Goal: Check status: Check status

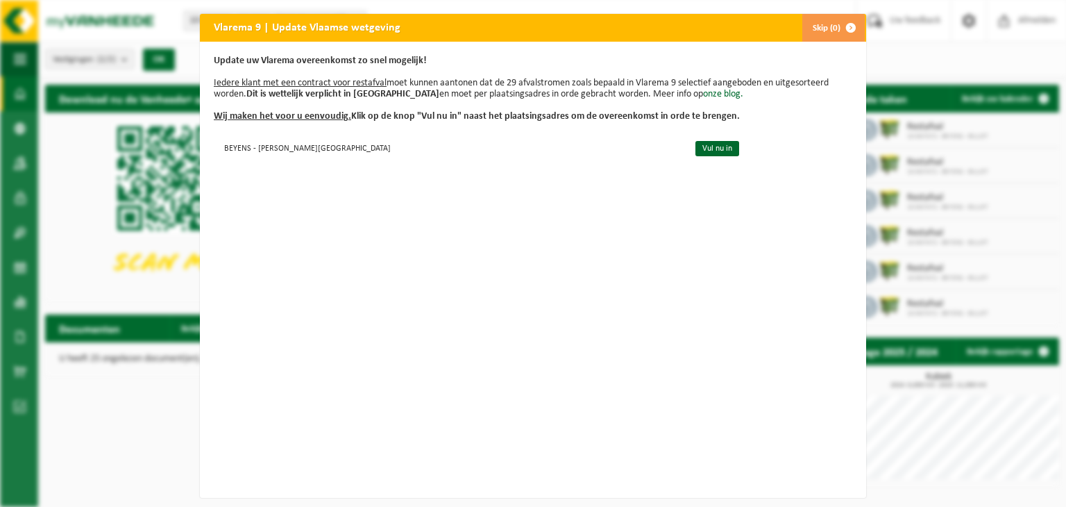
click at [818, 29] on button "Skip (0)" at bounding box center [833, 28] width 63 height 28
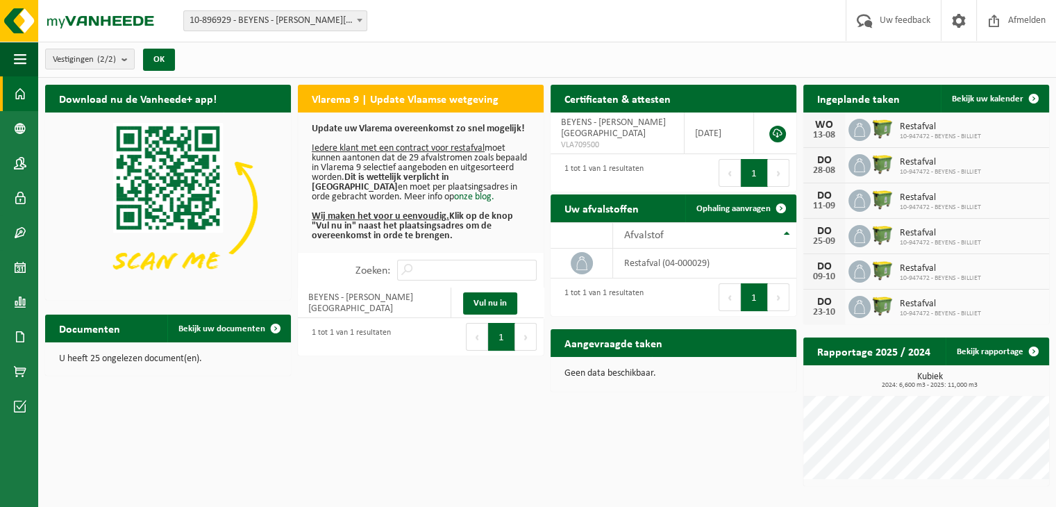
click at [944, 134] on span "10-947472 - BEYENS - BILLIET" at bounding box center [940, 137] width 81 height 8
click at [813, 131] on div "13-08" at bounding box center [824, 136] width 28 height 10
click at [869, 131] on span at bounding box center [859, 130] width 22 height 22
click at [859, 129] on icon at bounding box center [859, 130] width 14 height 14
click at [827, 136] on div "13-08" at bounding box center [824, 136] width 28 height 10
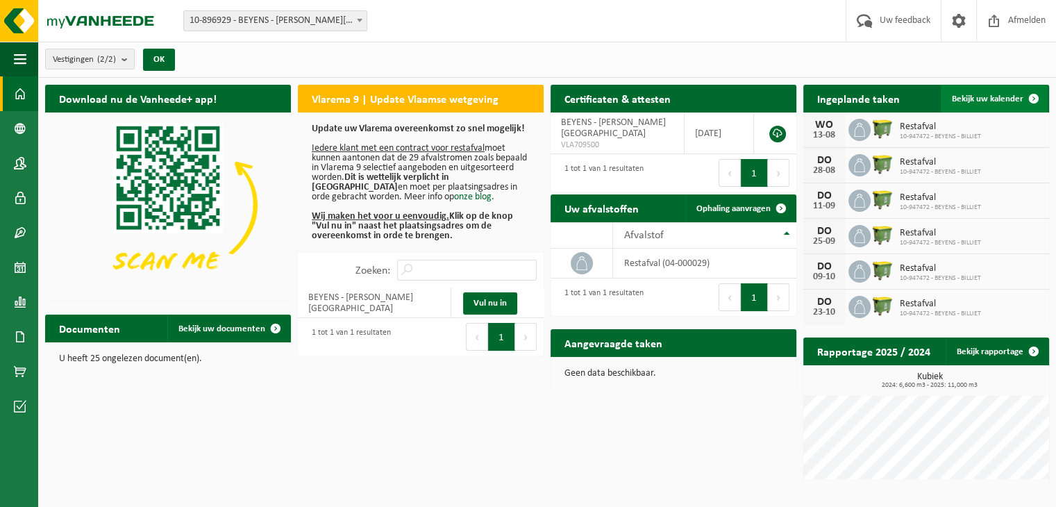
click at [1001, 96] on span "Bekijk uw kalender" at bounding box center [987, 98] width 71 height 9
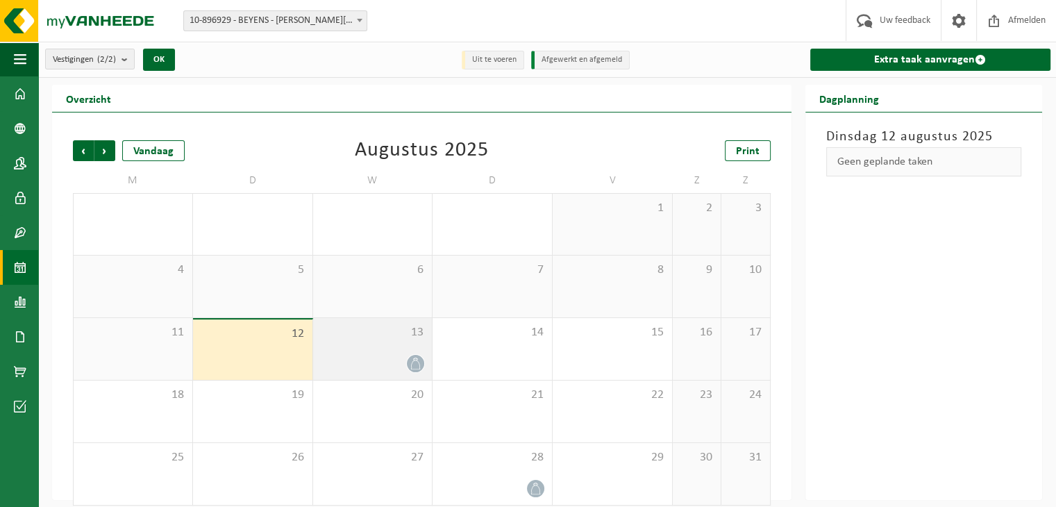
click at [408, 339] on div "13" at bounding box center [372, 349] width 119 height 62
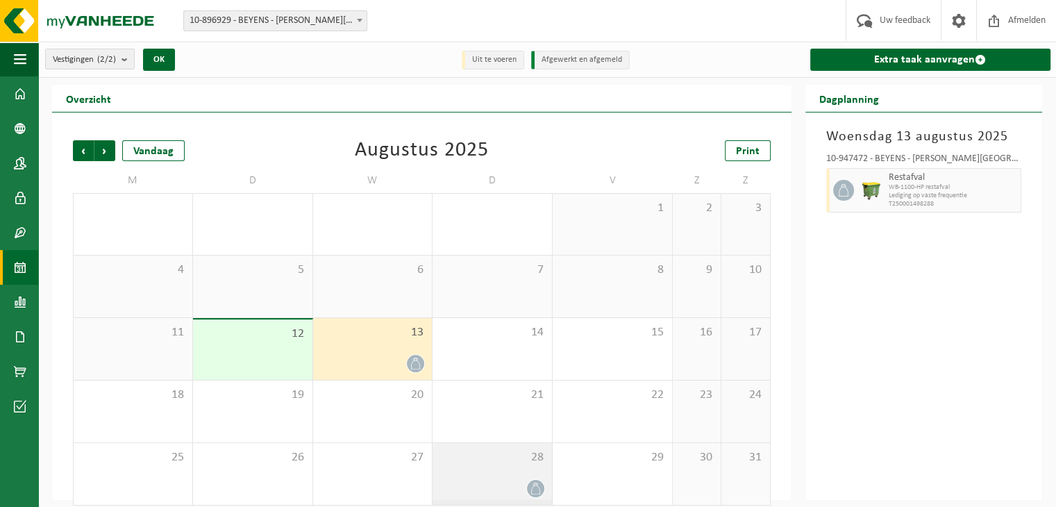
click at [507, 487] on div at bounding box center [492, 488] width 106 height 19
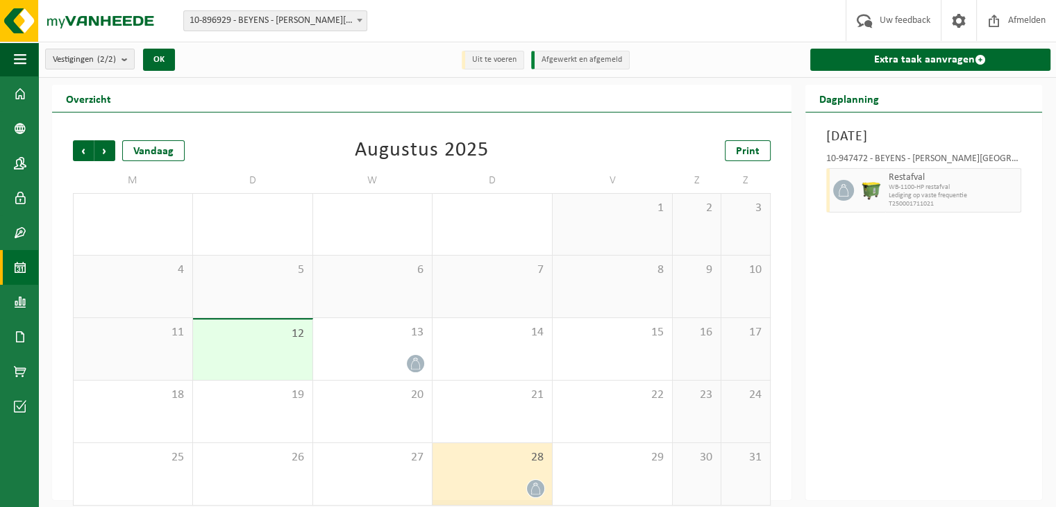
click at [502, 481] on div at bounding box center [492, 488] width 106 height 19
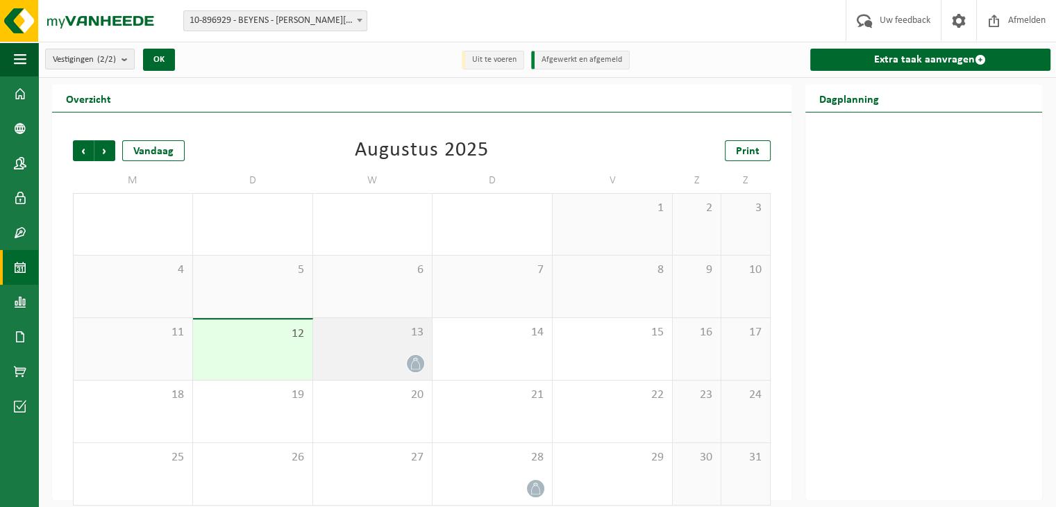
click at [392, 345] on div "13" at bounding box center [372, 349] width 119 height 62
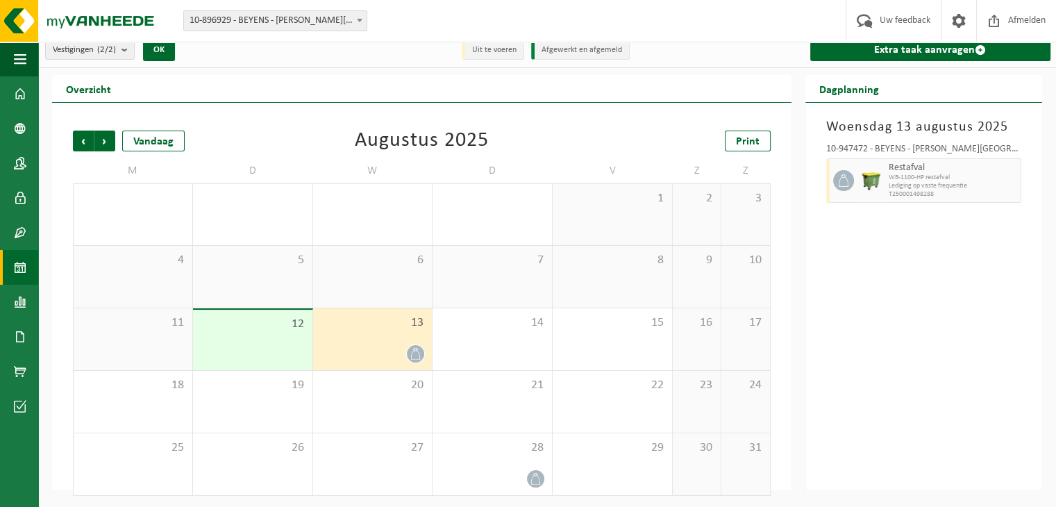
scroll to position [12, 0]
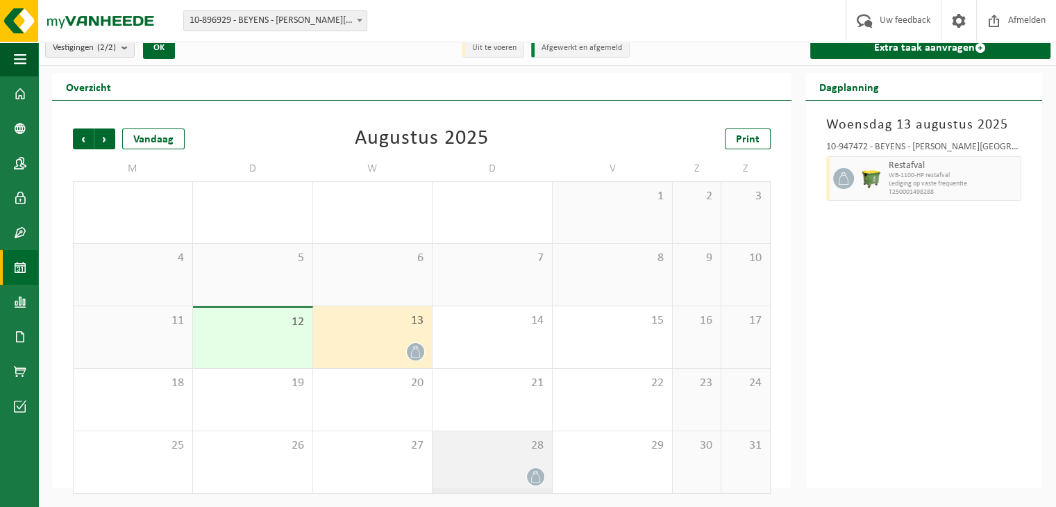
click at [514, 464] on div "28" at bounding box center [491, 462] width 119 height 62
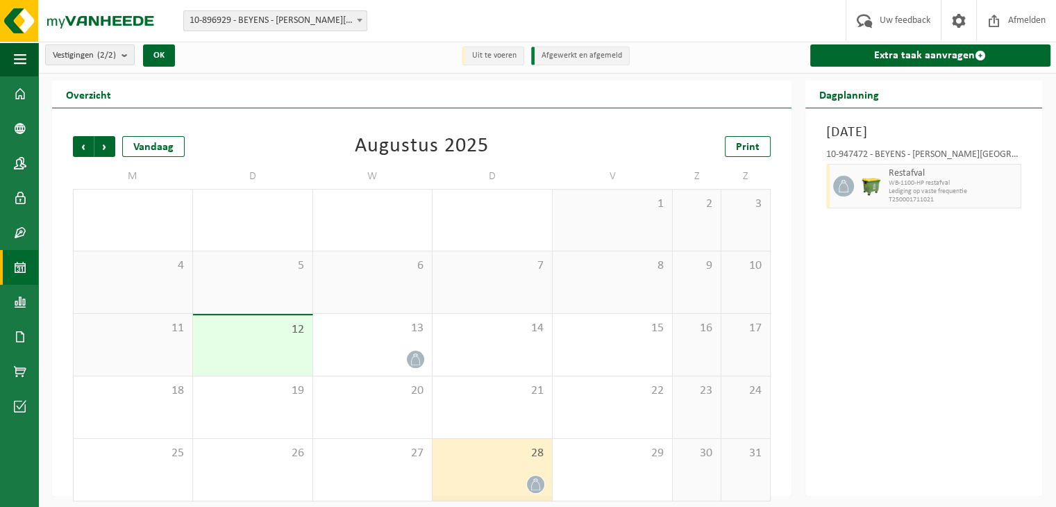
scroll to position [0, 0]
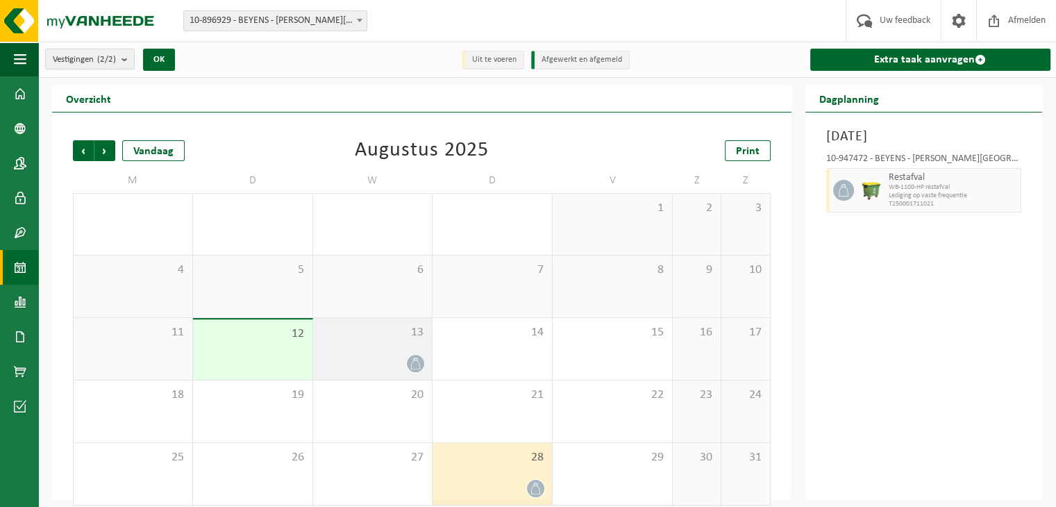
click at [398, 337] on span "13" at bounding box center [373, 332] width 106 height 15
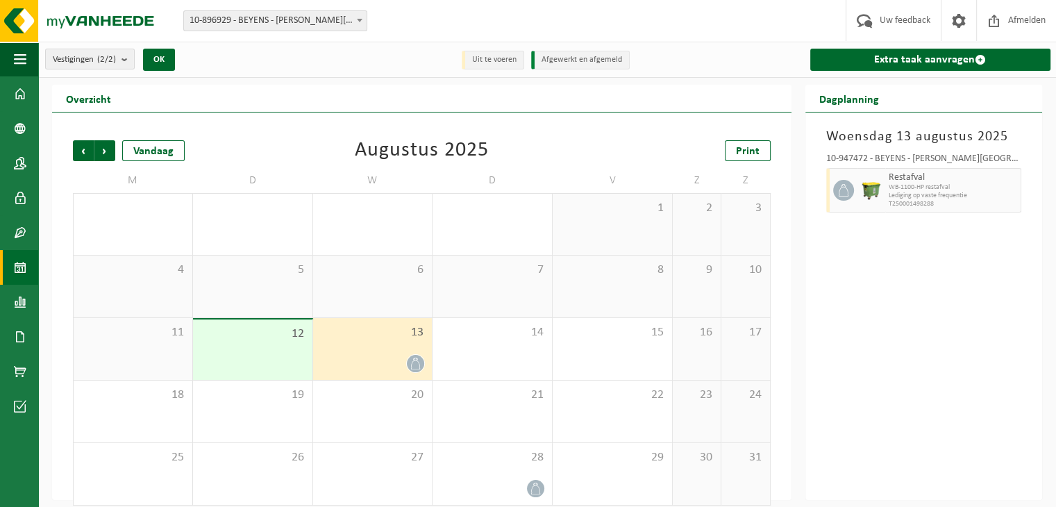
scroll to position [12, 0]
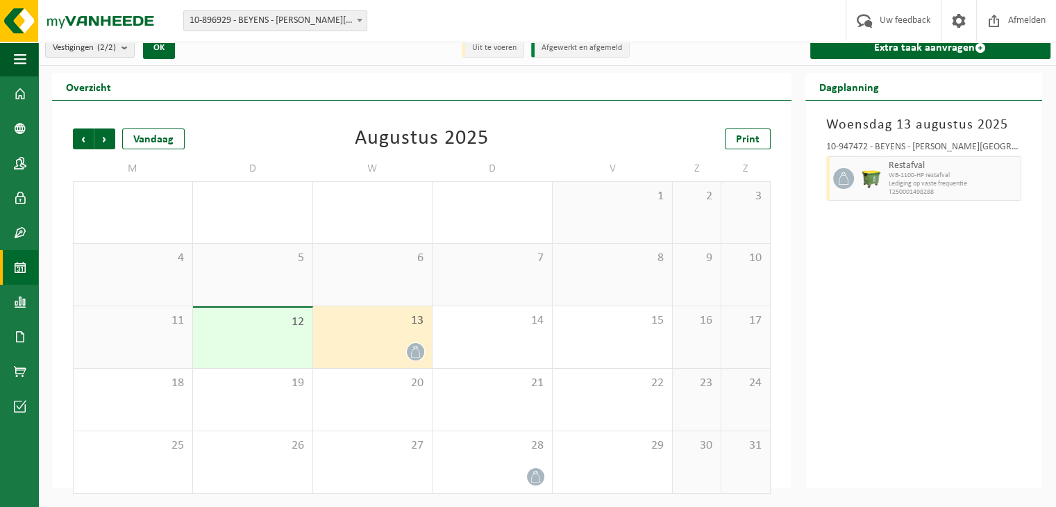
click at [380, 344] on div at bounding box center [373, 351] width 106 height 19
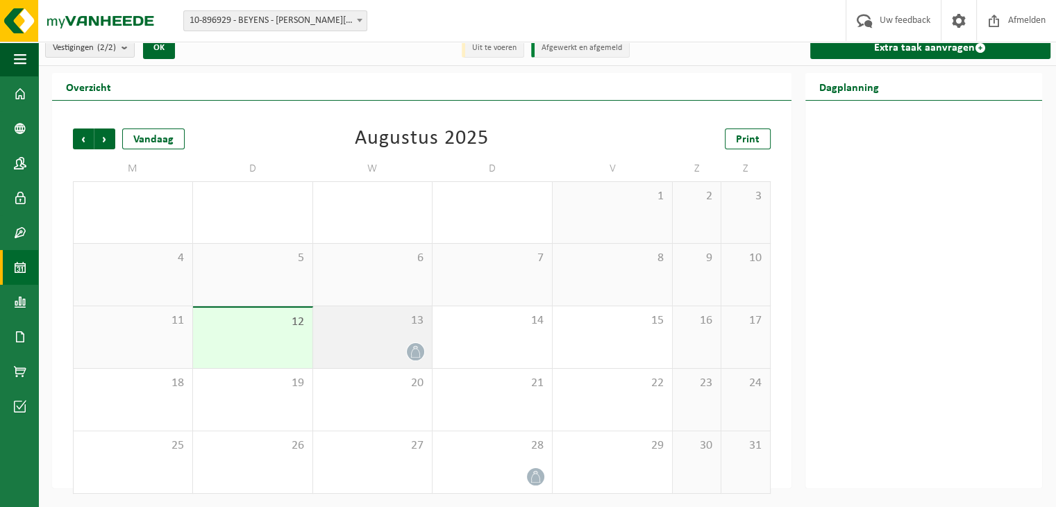
click at [385, 344] on div at bounding box center [373, 351] width 106 height 19
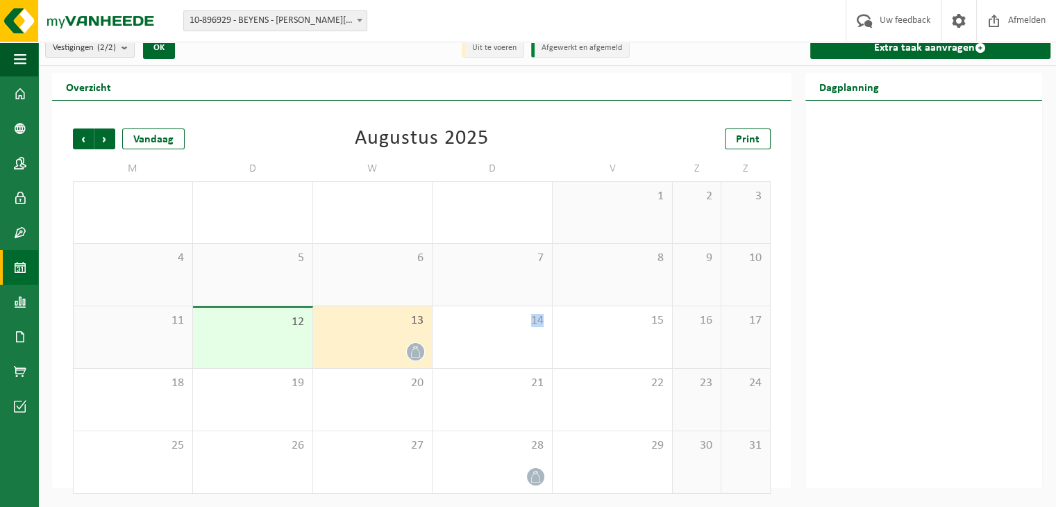
click at [385, 344] on div at bounding box center [373, 351] width 106 height 19
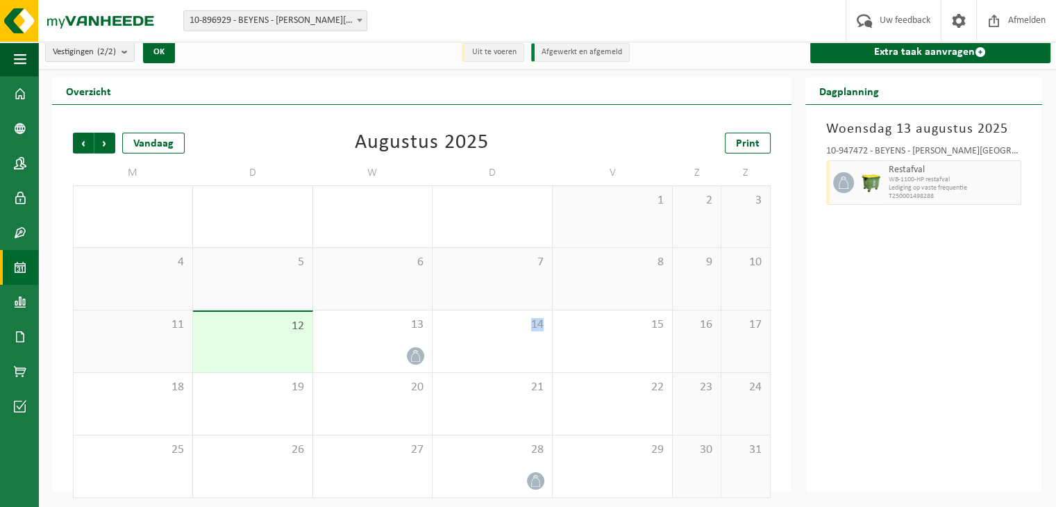
scroll to position [0, 0]
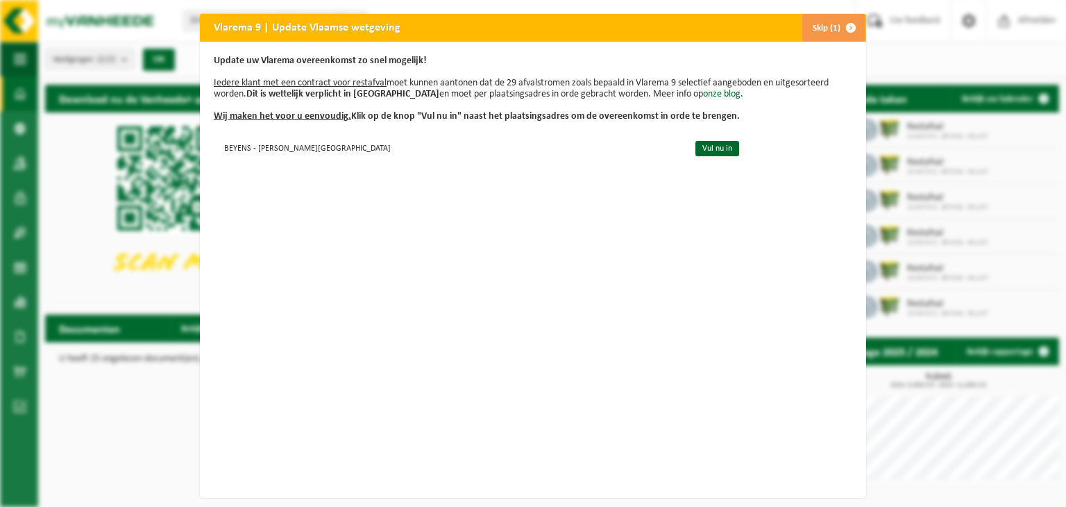
click at [845, 31] on span "button" at bounding box center [851, 28] width 28 height 28
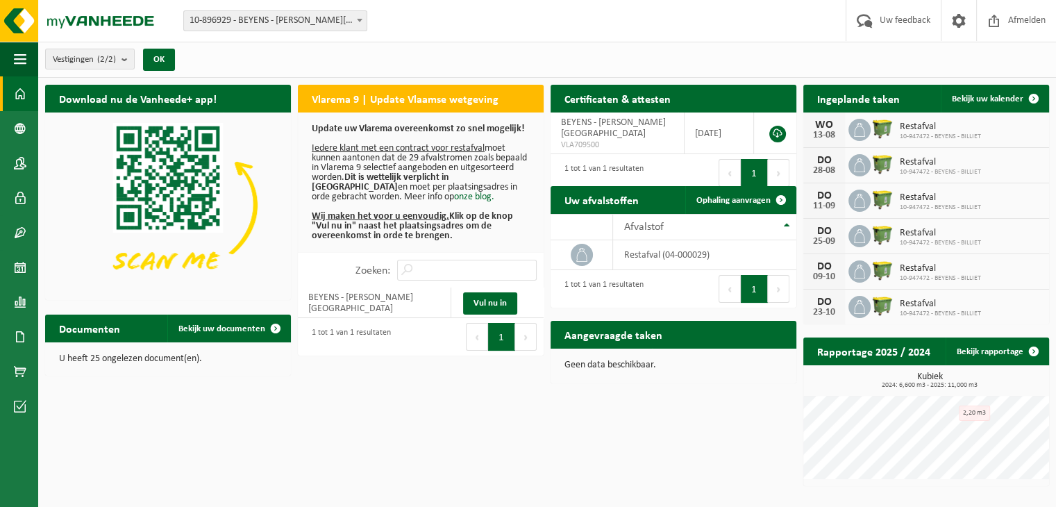
drag, startPoint x: 827, startPoint y: 133, endPoint x: 848, endPoint y: 105, distance: 34.9
click at [847, 105] on h2 "Ingeplande taken" at bounding box center [858, 98] width 110 height 27
click at [918, 121] on span "Restafval" at bounding box center [940, 126] width 81 height 11
drag, startPoint x: 918, startPoint y: 120, endPoint x: 961, endPoint y: 132, distance: 44.6
click at [961, 133] on span "10-947472 - BEYENS - BILLIET" at bounding box center [940, 137] width 81 height 8
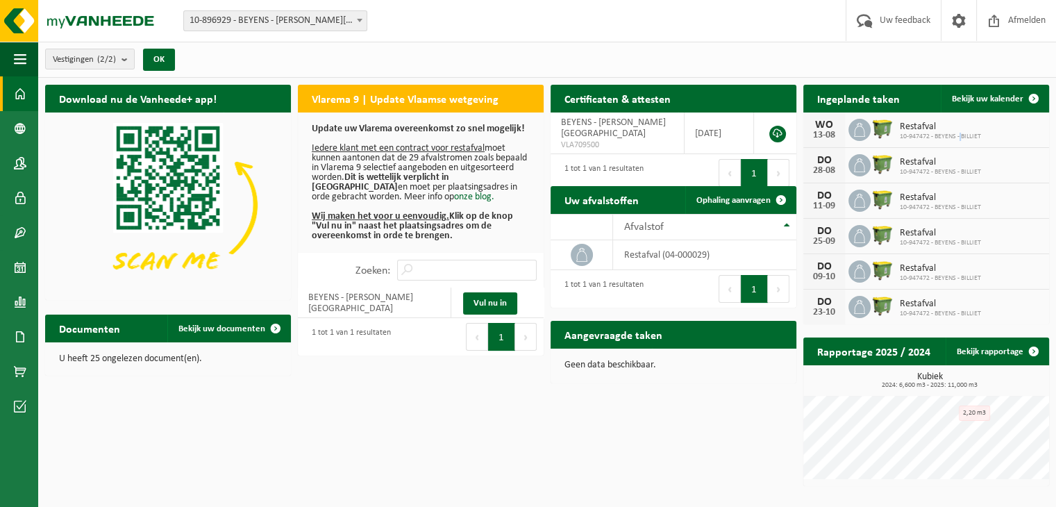
click at [961, 133] on span "10-947472 - BEYENS - BILLIET" at bounding box center [940, 137] width 81 height 8
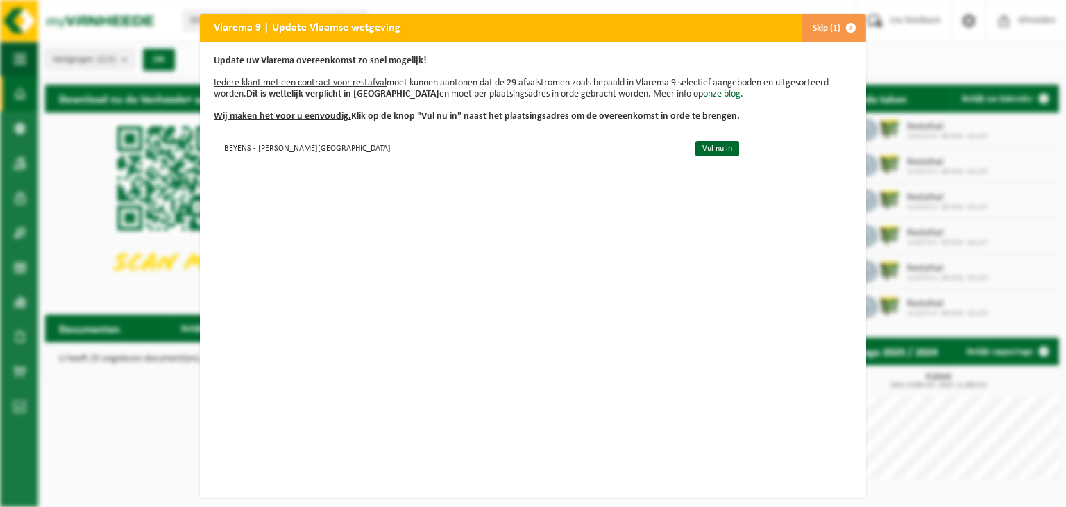
click at [846, 31] on span "button" at bounding box center [851, 28] width 28 height 28
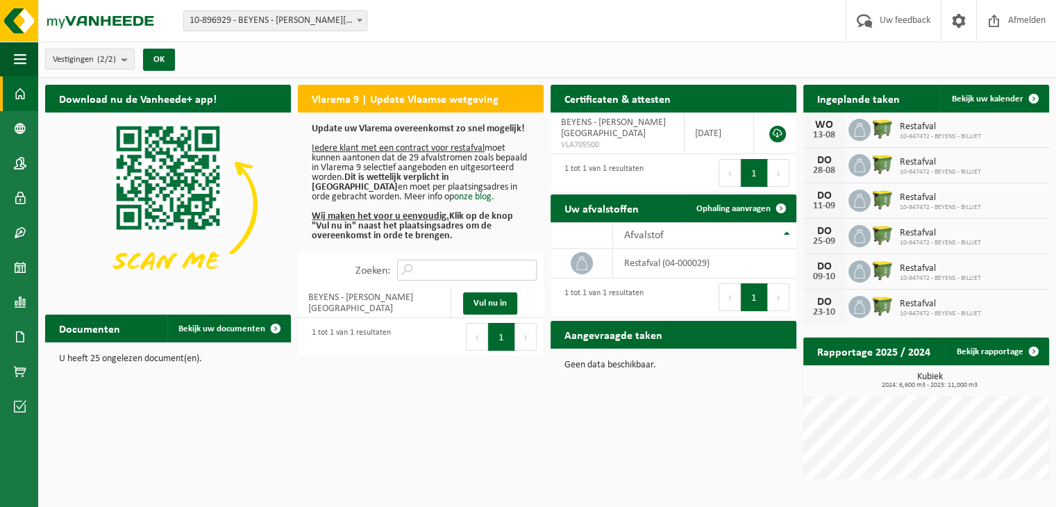
click at [423, 274] on input "Zoeken:" at bounding box center [467, 270] width 140 height 21
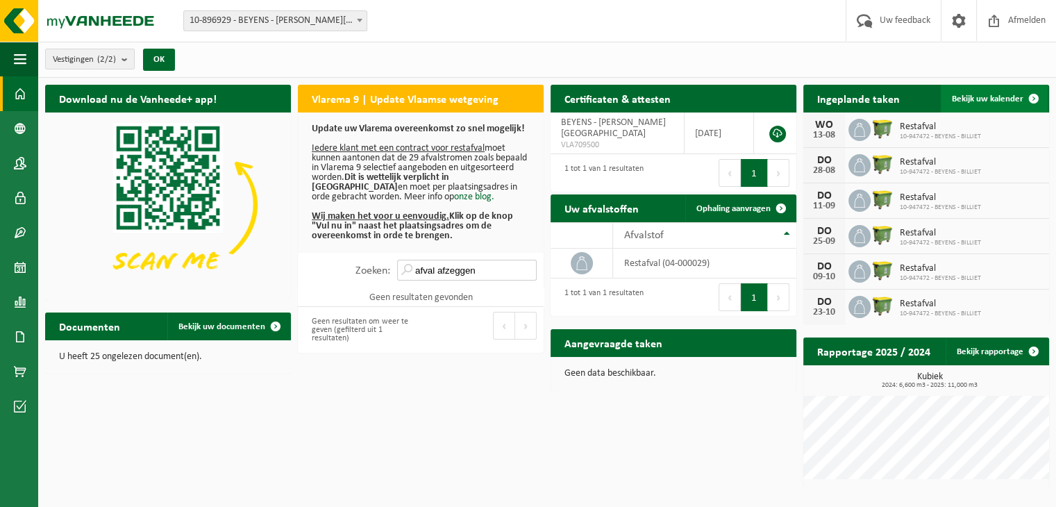
type input "afval afzeggen"
click at [1005, 94] on span "Bekijk uw kalender" at bounding box center [987, 98] width 71 height 9
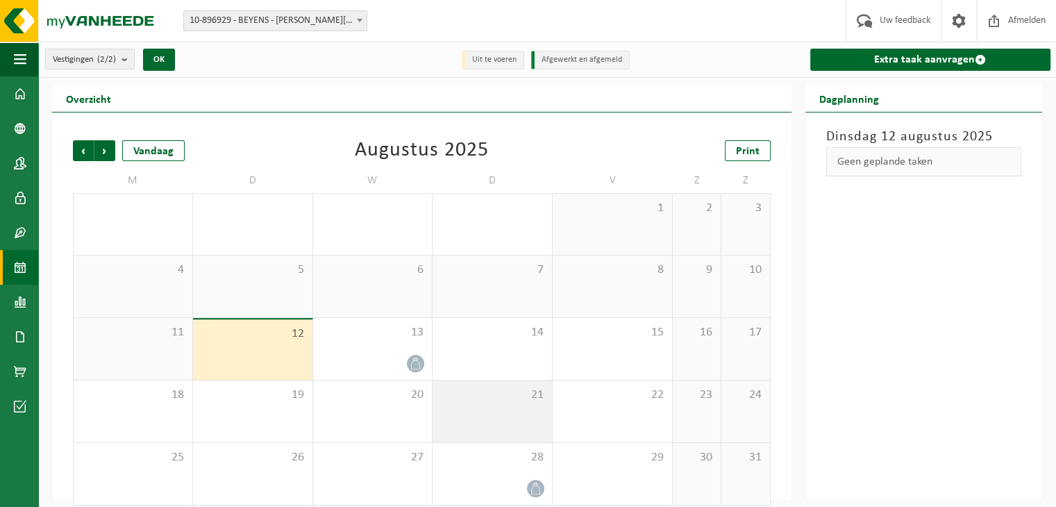
scroll to position [12, 0]
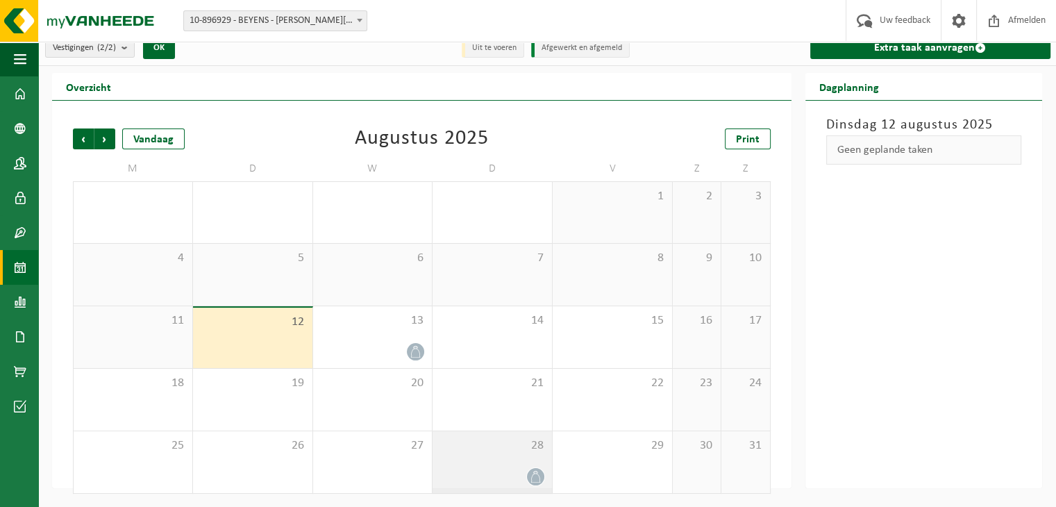
click at [536, 478] on icon at bounding box center [536, 477] width 12 height 12
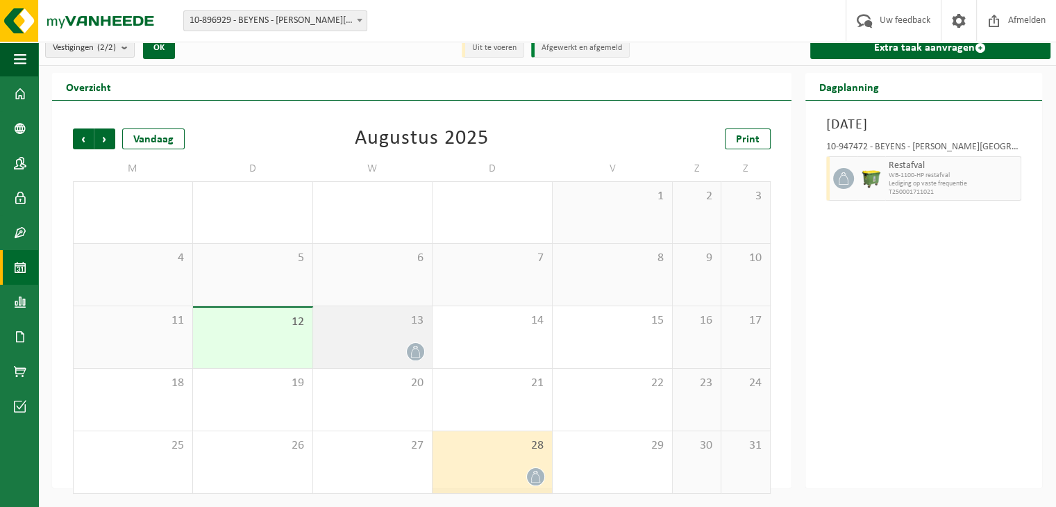
click at [381, 330] on div "13" at bounding box center [372, 337] width 119 height 62
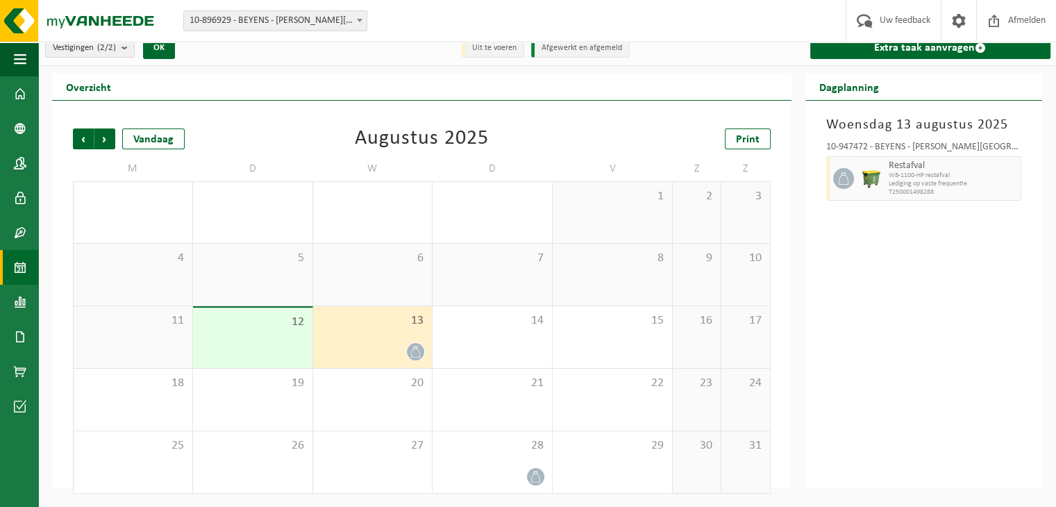
click at [948, 183] on span "Lediging op vaste frequentie" at bounding box center [953, 184] width 129 height 8
